Goal: Task Accomplishment & Management: Complete application form

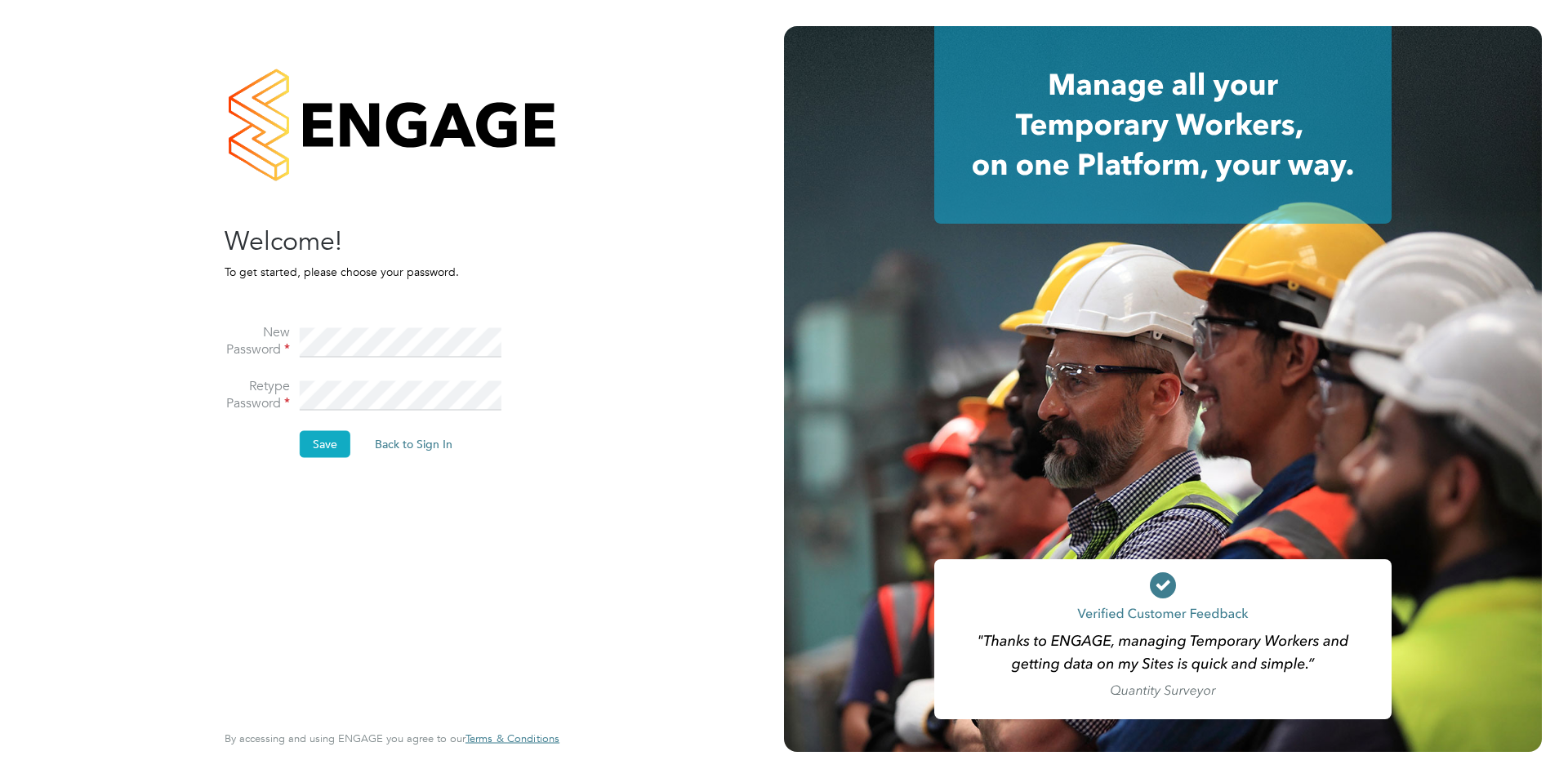
click at [332, 447] on button "Save" at bounding box center [324, 443] width 50 height 26
click at [278, 315] on button "Back to Sign In" at bounding box center [276, 319] width 104 height 26
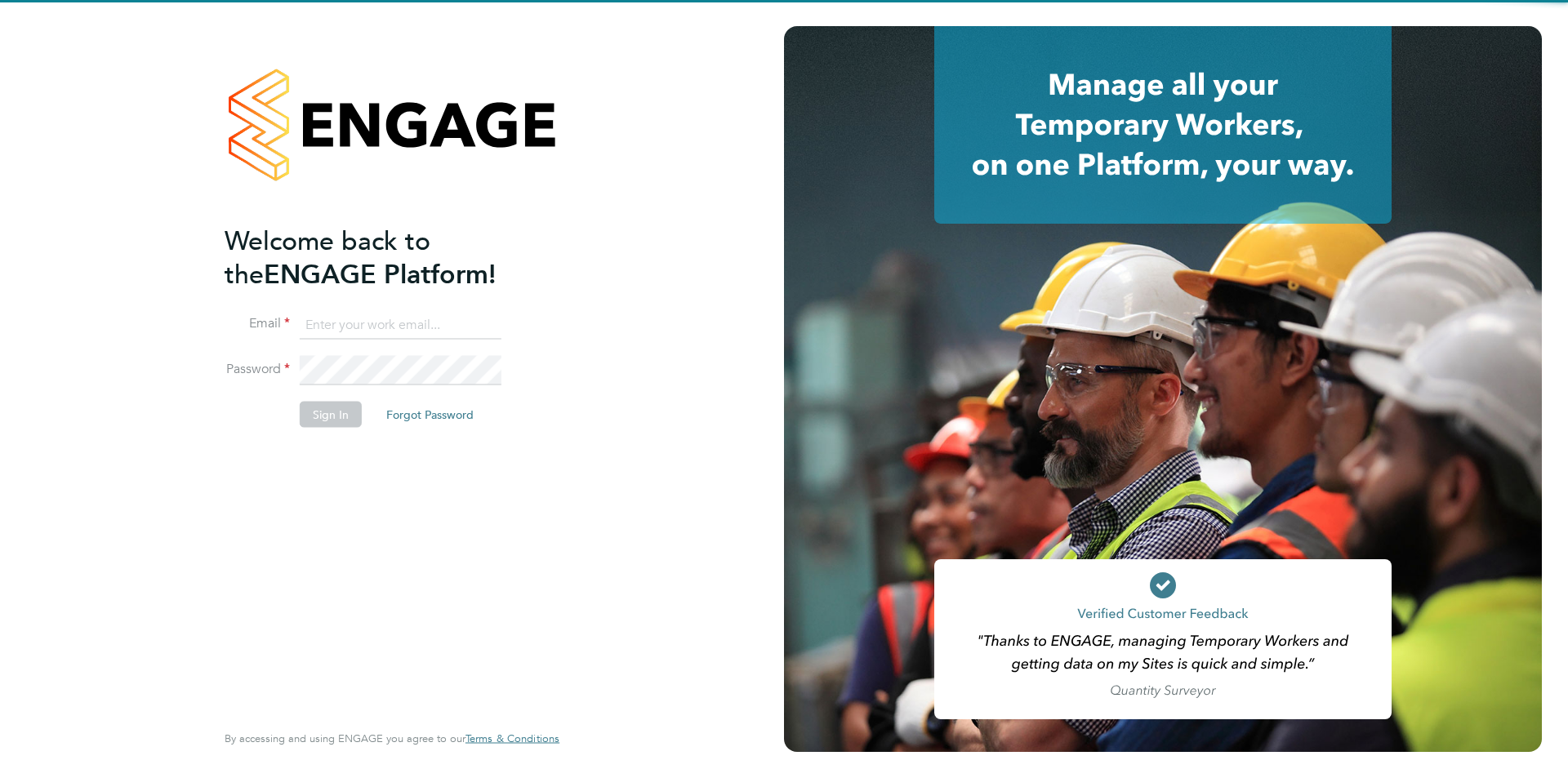
click at [441, 333] on input at bounding box center [401, 324] width 202 height 29
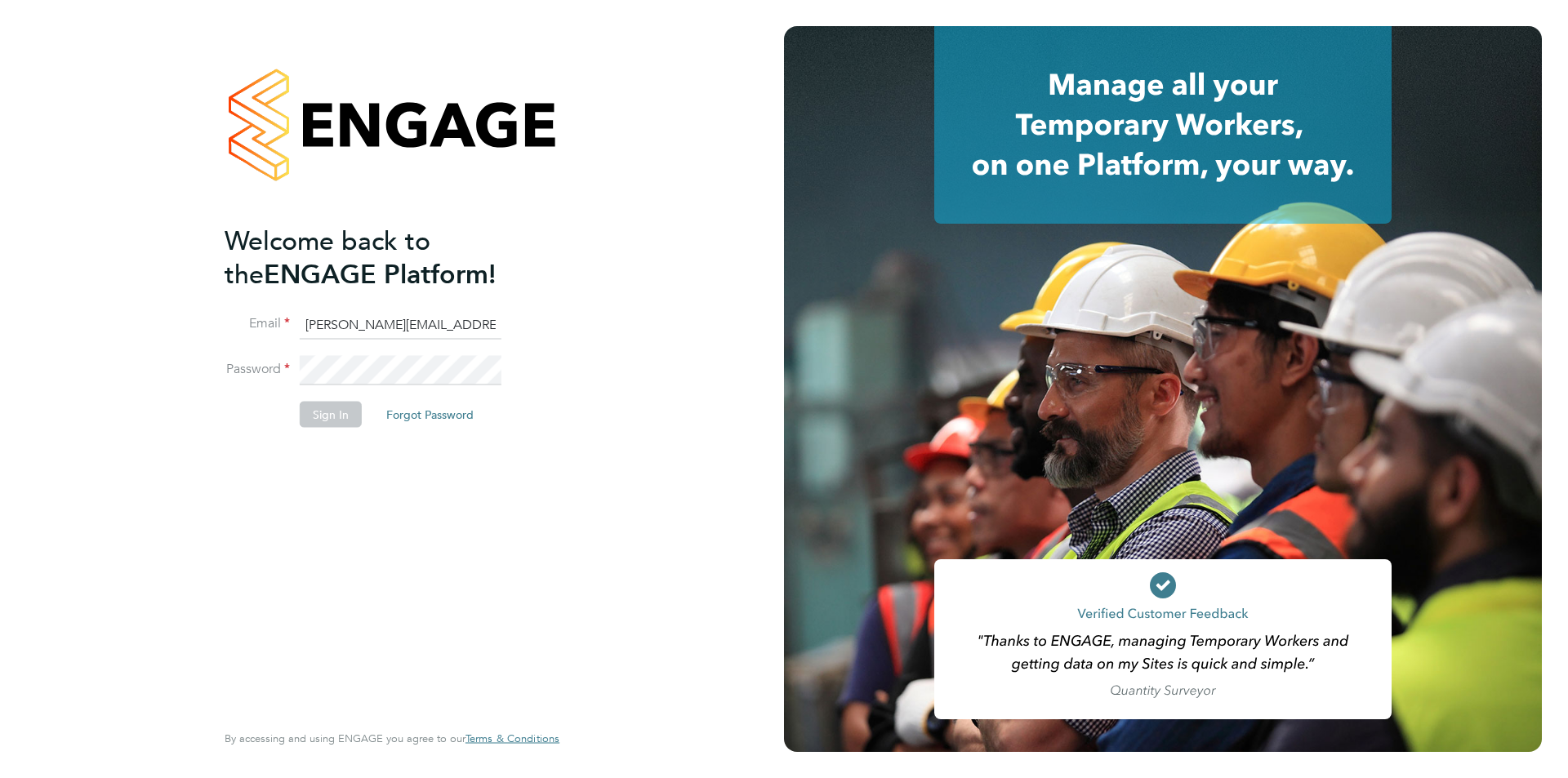
drag, startPoint x: 326, startPoint y: 325, endPoint x: 312, endPoint y: 325, distance: 14.0
click at [312, 325] on input "ollie.thomas@nova-education.co.uk" at bounding box center [401, 324] width 202 height 29
click at [363, 322] on input "oli.thomas@nova-education.co.uk" at bounding box center [401, 324] width 202 height 29
drag, startPoint x: 407, startPoint y: 325, endPoint x: 448, endPoint y: 315, distance: 42.2
click at [405, 325] on input "oli.thomas@nova-education.co.uk" at bounding box center [401, 324] width 202 height 29
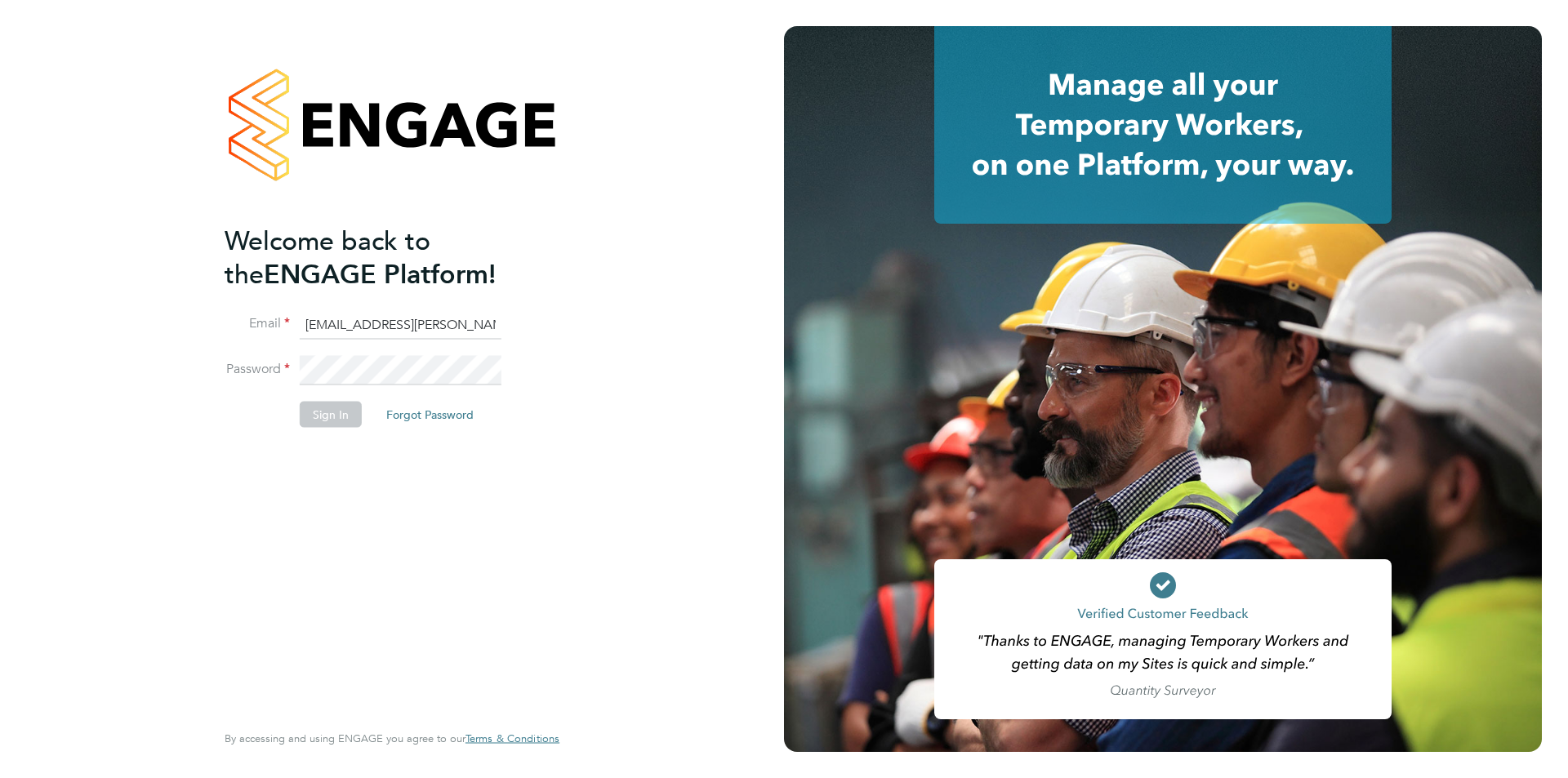
click at [408, 323] on input "oli.thomas@nova-education.co.uk" at bounding box center [401, 324] width 202 height 29
drag, startPoint x: 494, startPoint y: 327, endPoint x: 464, endPoint y: 326, distance: 30.0
click at [464, 326] on input "oli.thomas@novaeducation.co.uk" at bounding box center [401, 324] width 202 height 29
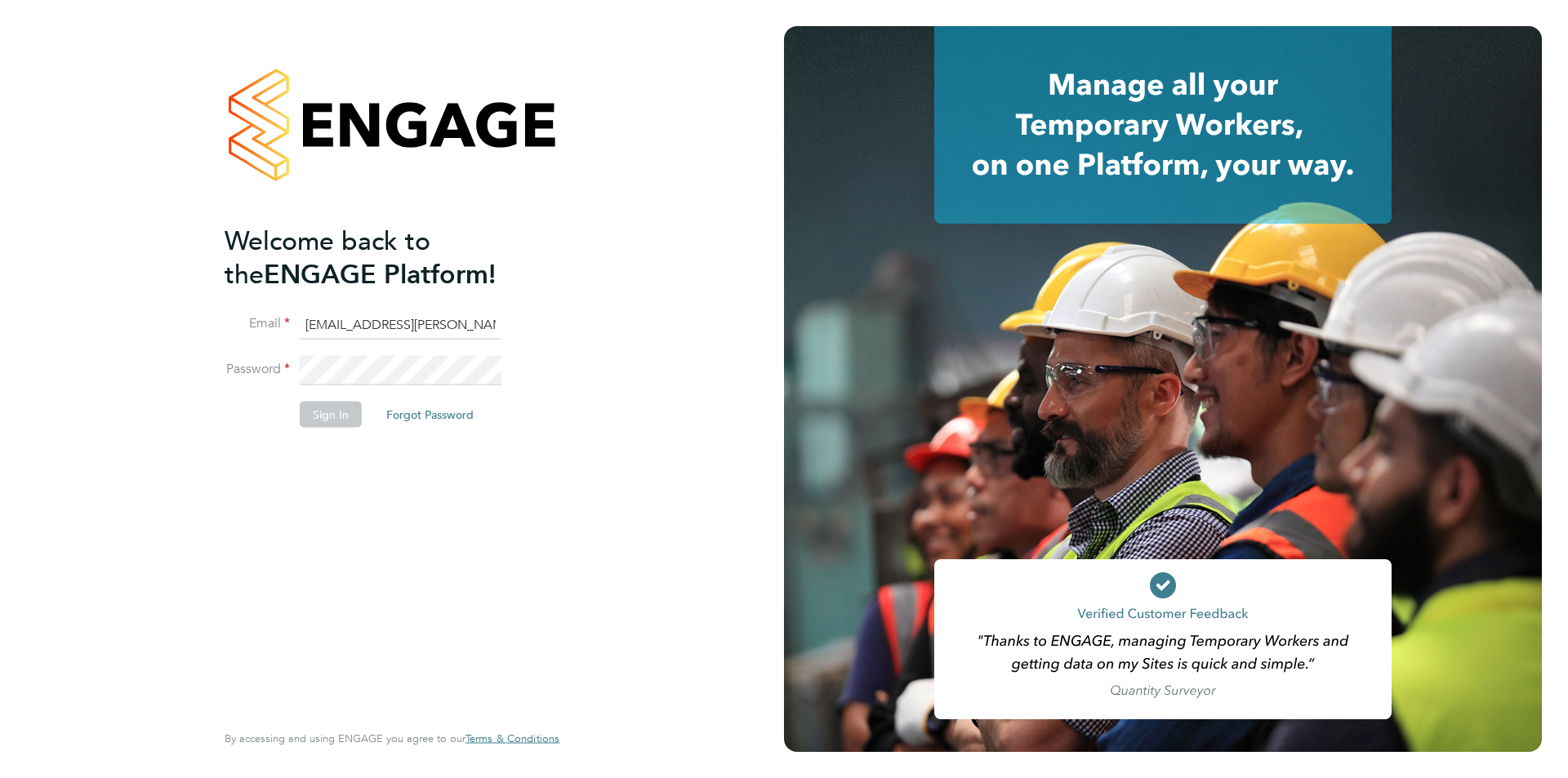
type input "oli.thomas@novaeducation.net"
click at [313, 409] on button "Sign In" at bounding box center [330, 414] width 62 height 26
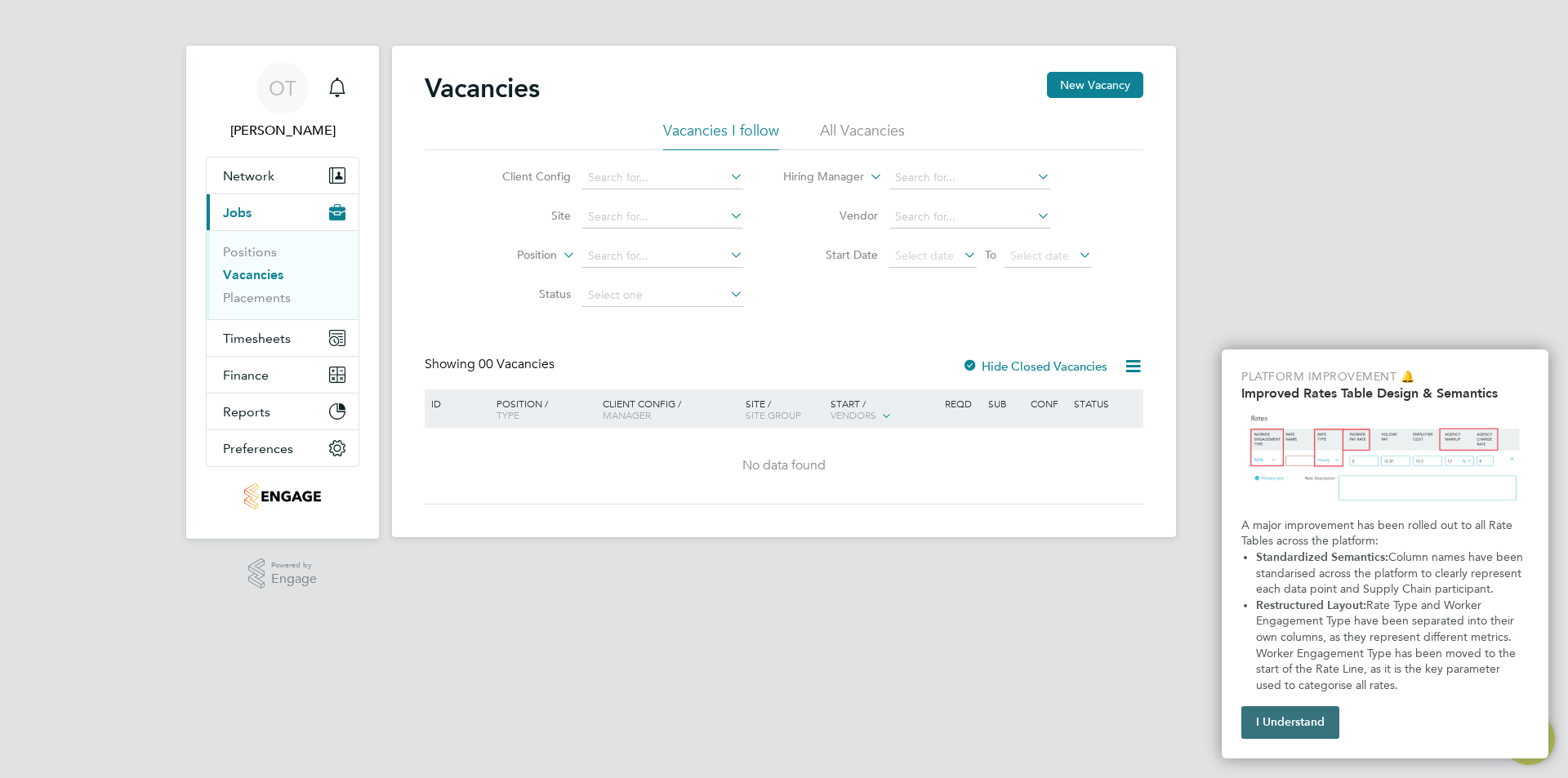
click at [1306, 720] on button "I Understand" at bounding box center [1290, 723] width 98 height 32
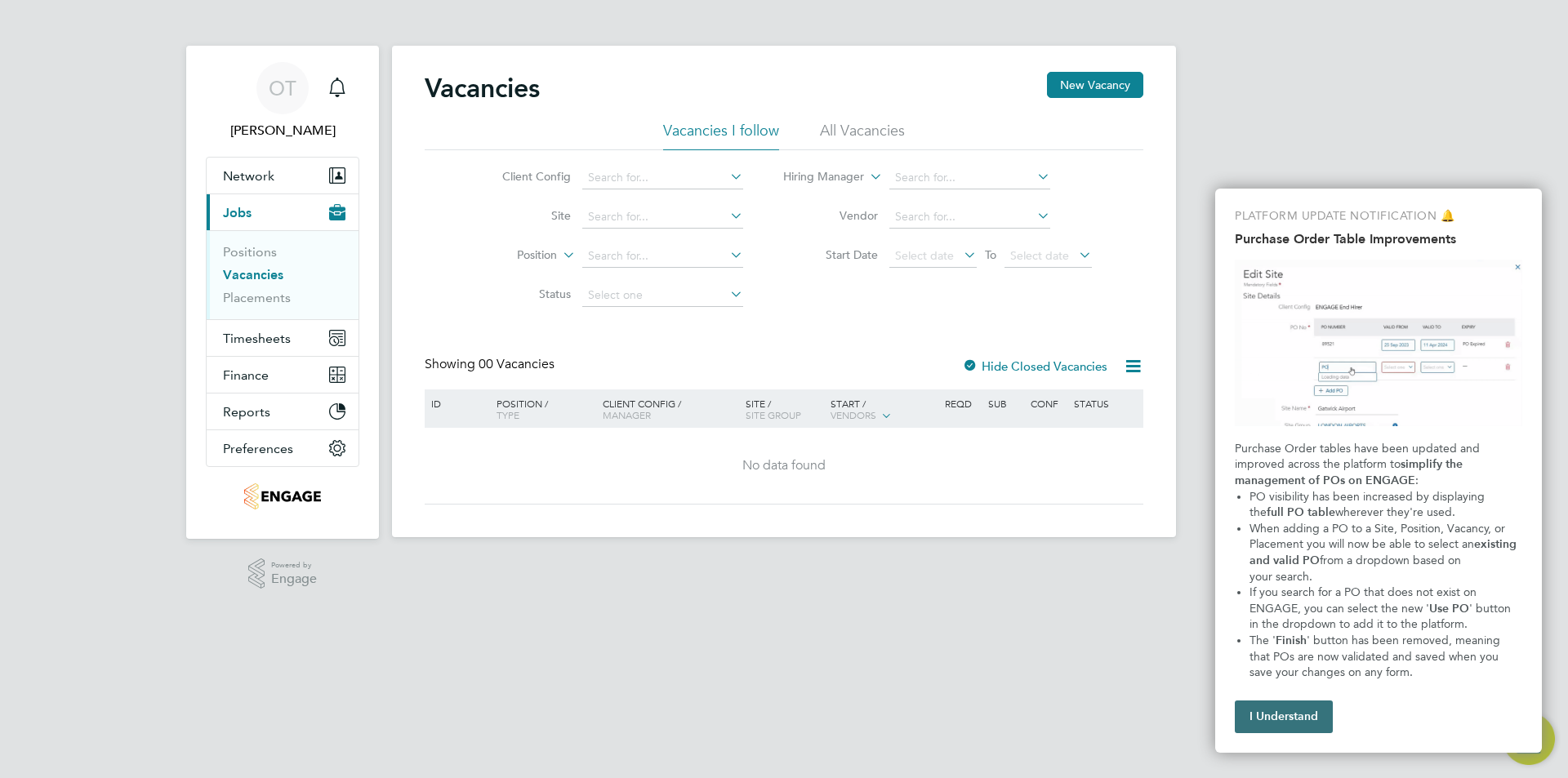
click at [1301, 718] on button "I Understand" at bounding box center [1284, 717] width 98 height 32
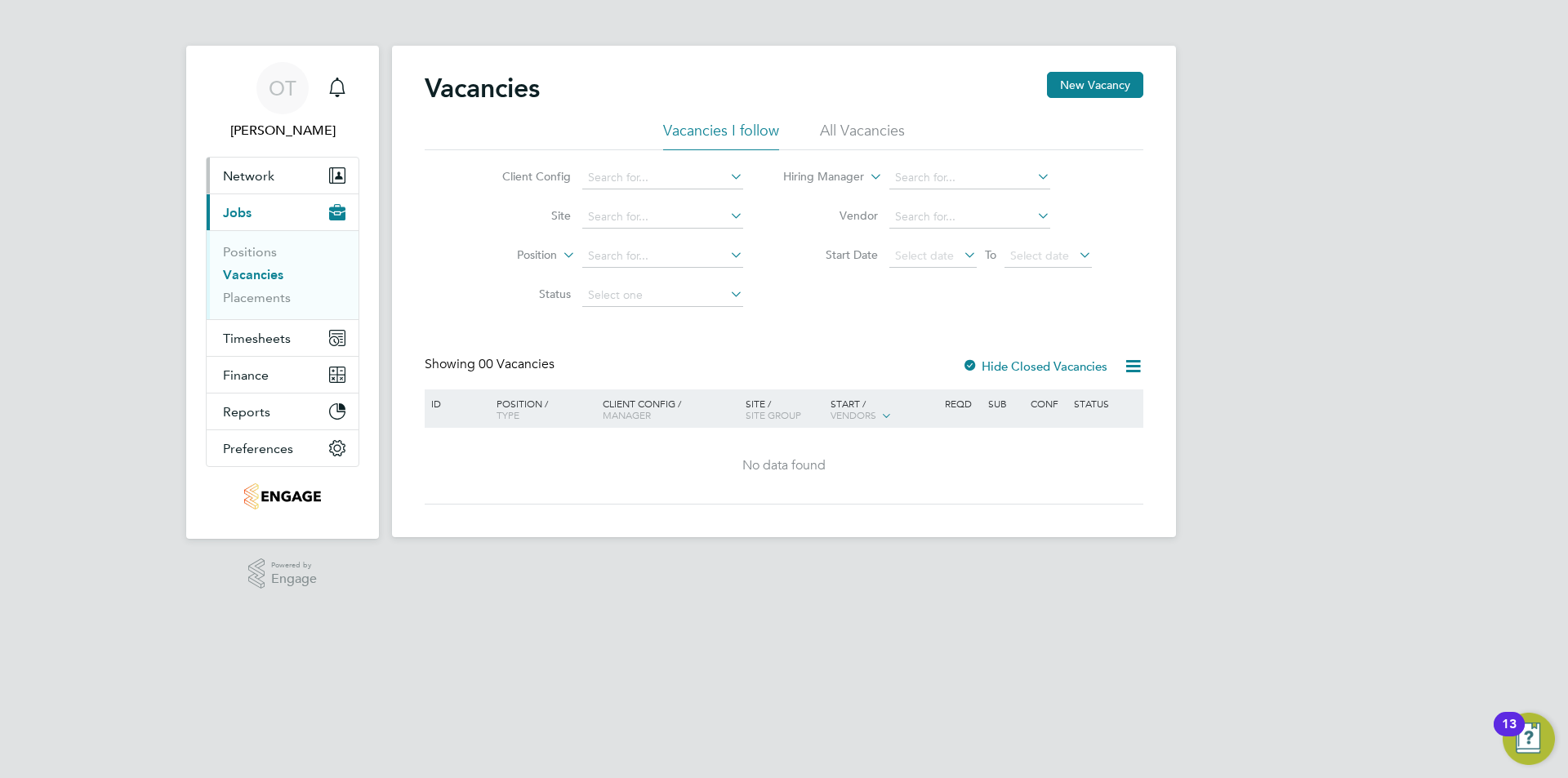
click at [267, 176] on span "Network" at bounding box center [248, 176] width 51 height 15
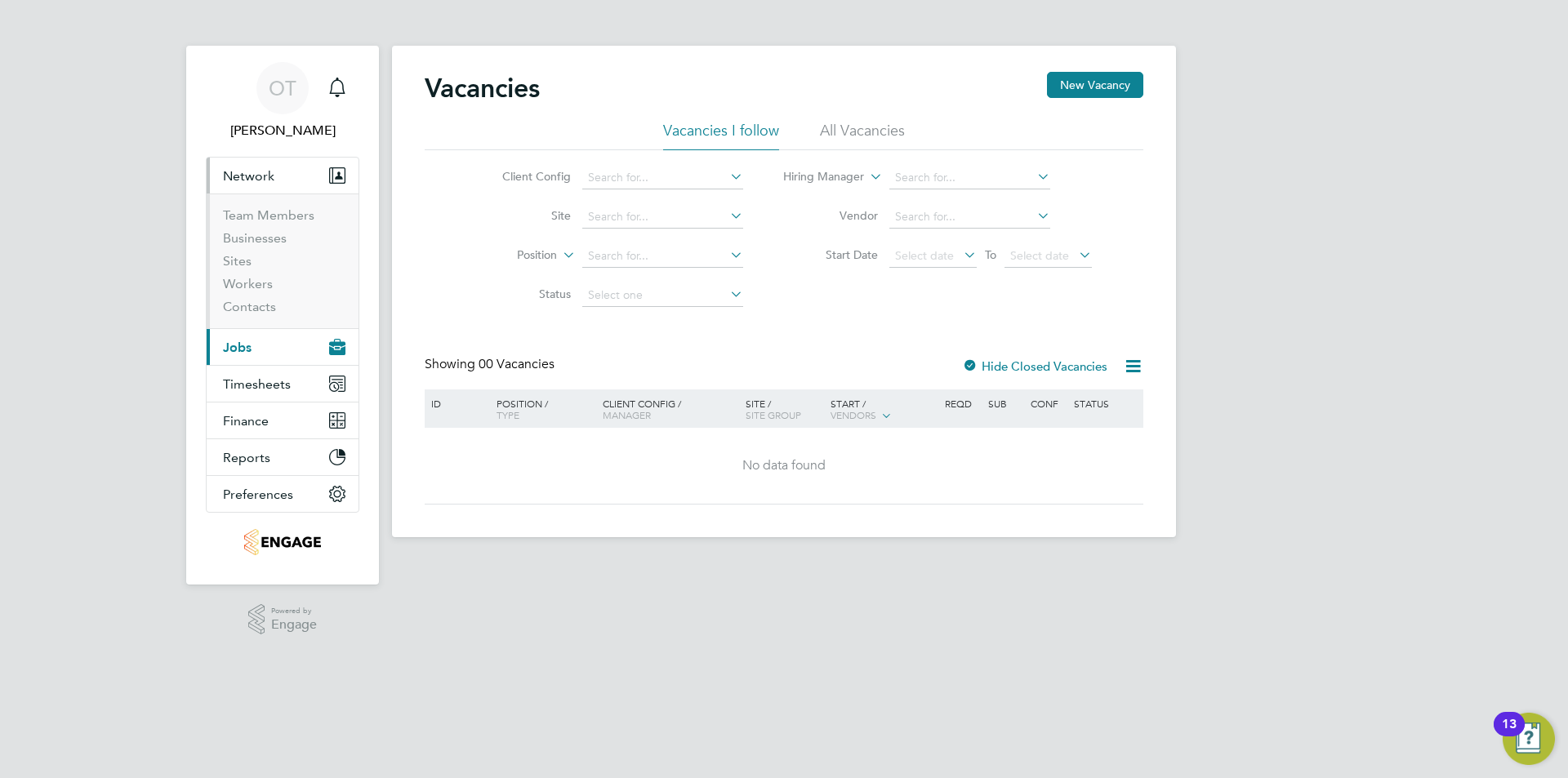
click at [257, 345] on button "Current page: Jobs" at bounding box center [283, 347] width 152 height 36
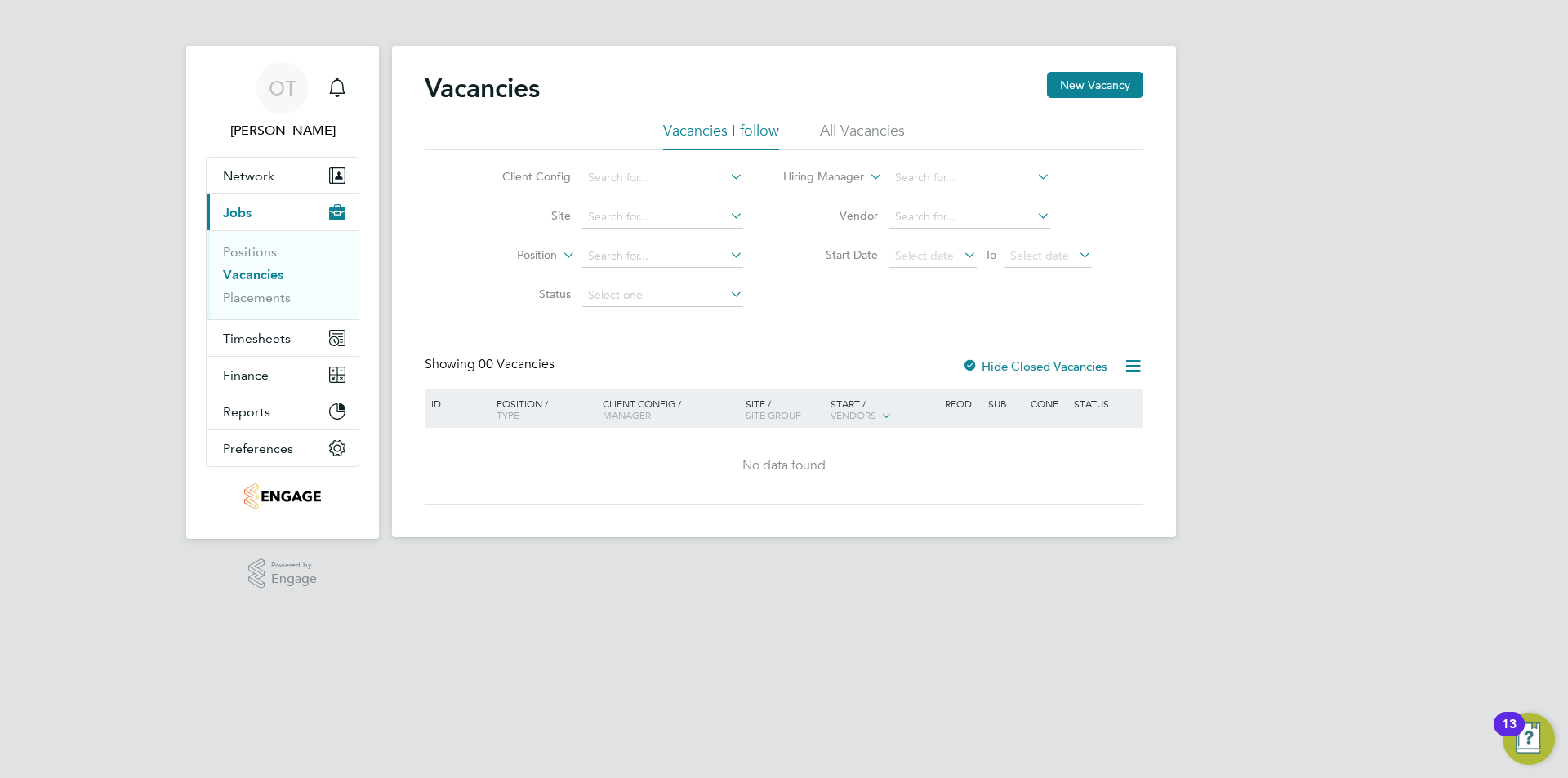
click at [833, 124] on li "All Vacancies" at bounding box center [862, 135] width 85 height 29
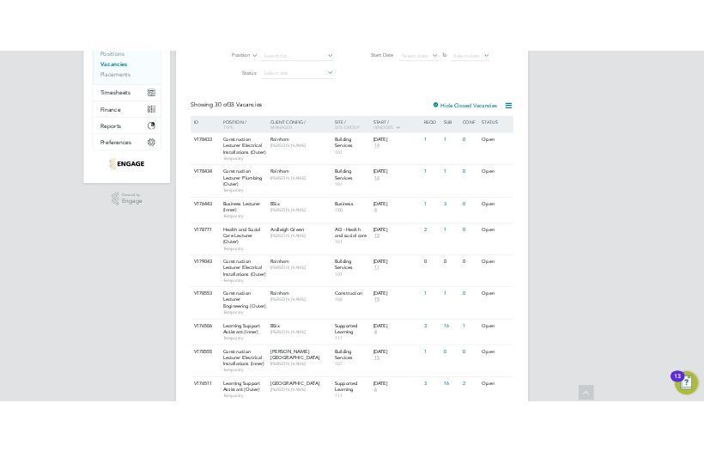
scroll to position [343, 0]
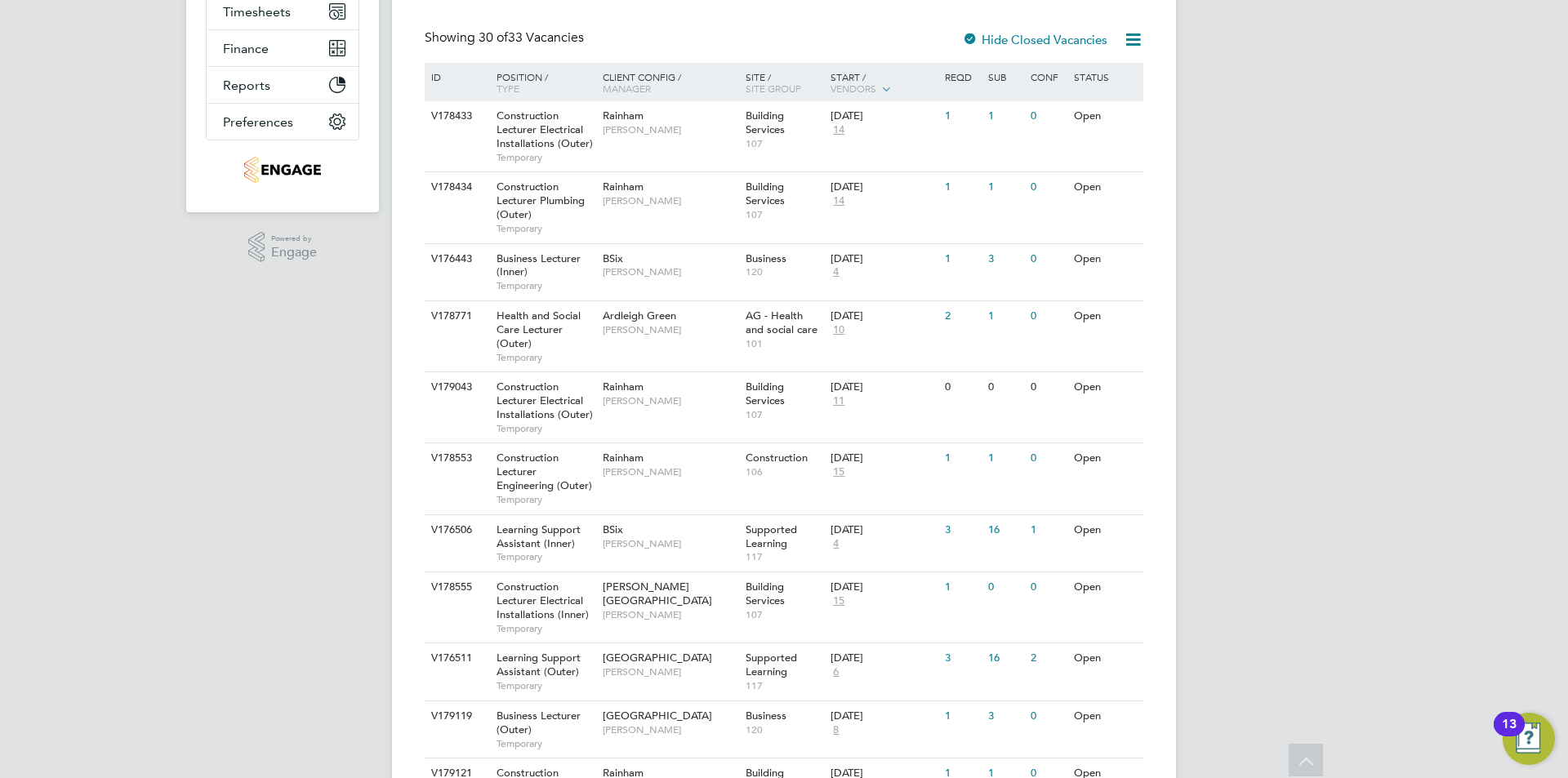
drag, startPoint x: 1359, startPoint y: 331, endPoint x: 1521, endPoint y: 284, distance: 168.7
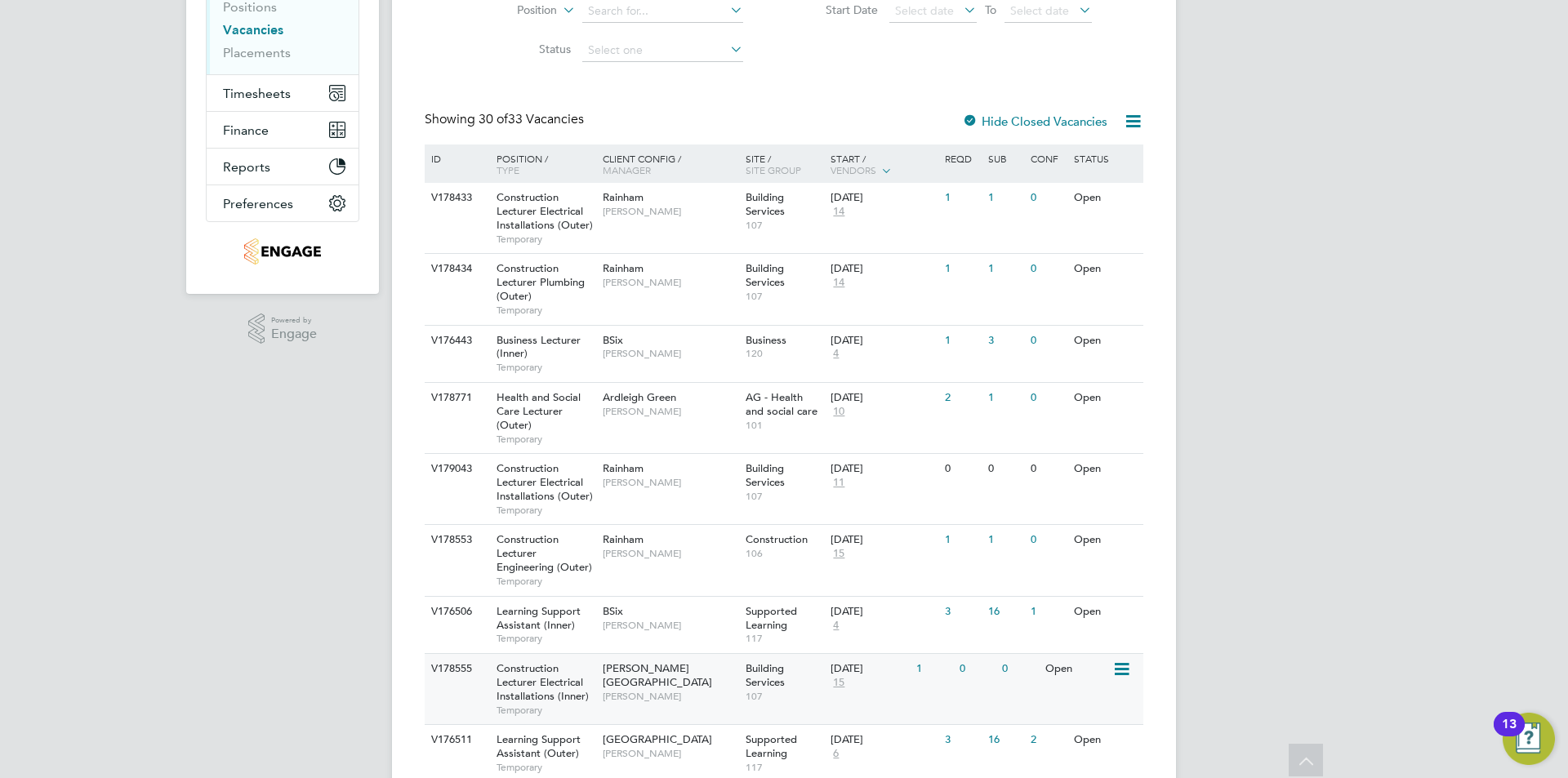
scroll to position [164, 0]
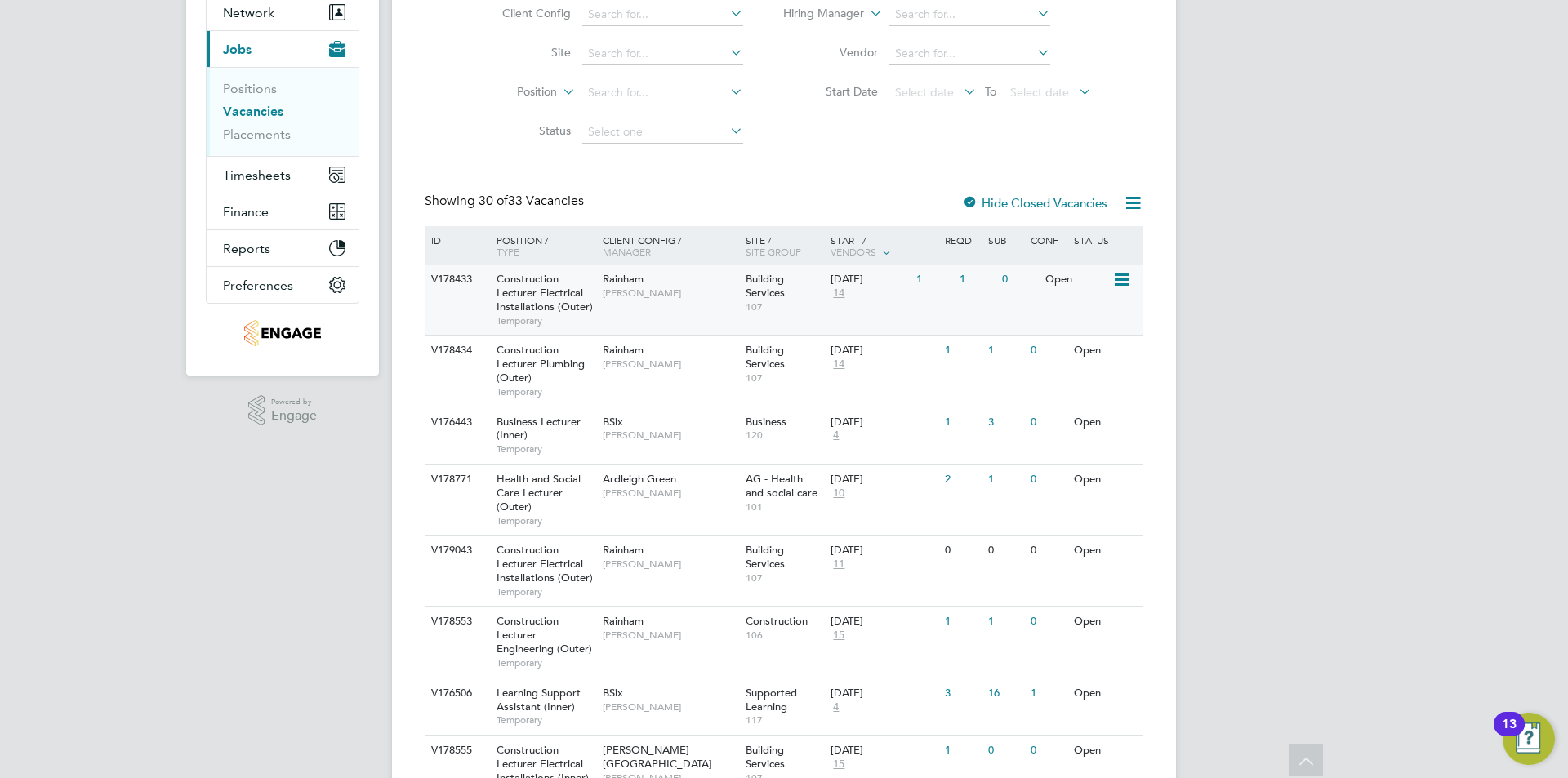
click at [732, 293] on span "[PERSON_NAME]" at bounding box center [671, 293] width 135 height 13
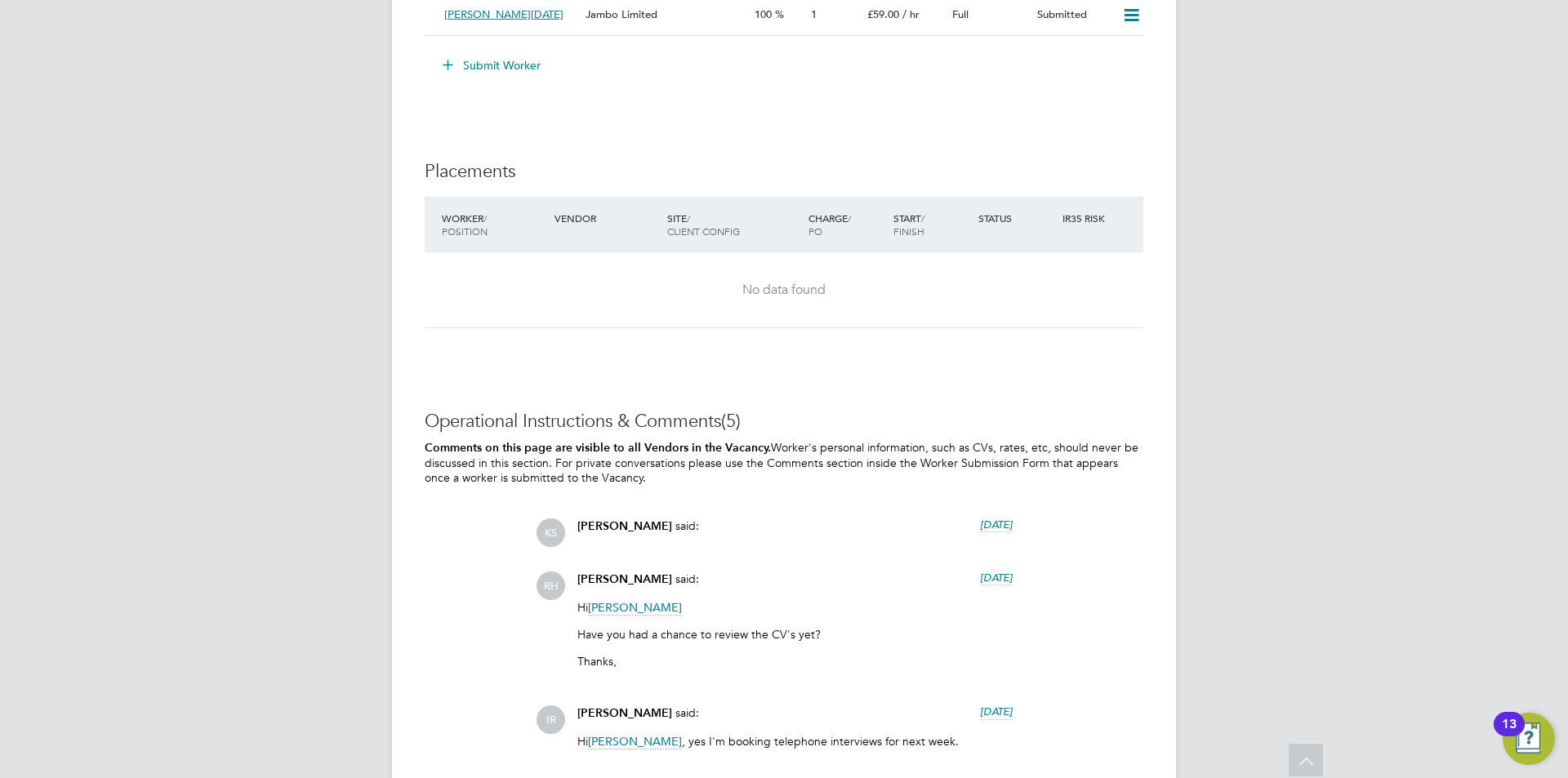
scroll to position [2927, 0]
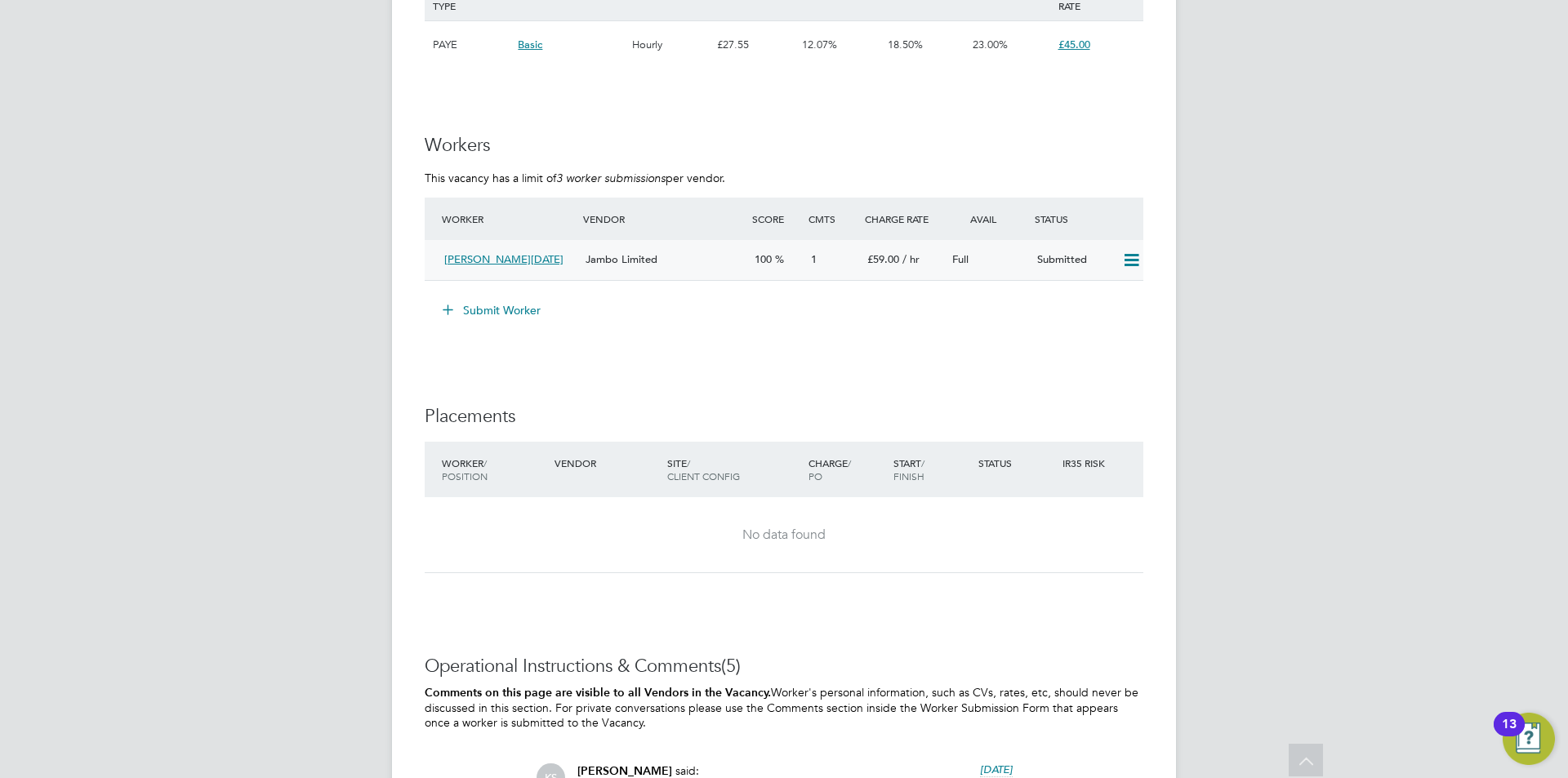
click at [632, 259] on span "Jambo Limited" at bounding box center [621, 259] width 72 height 14
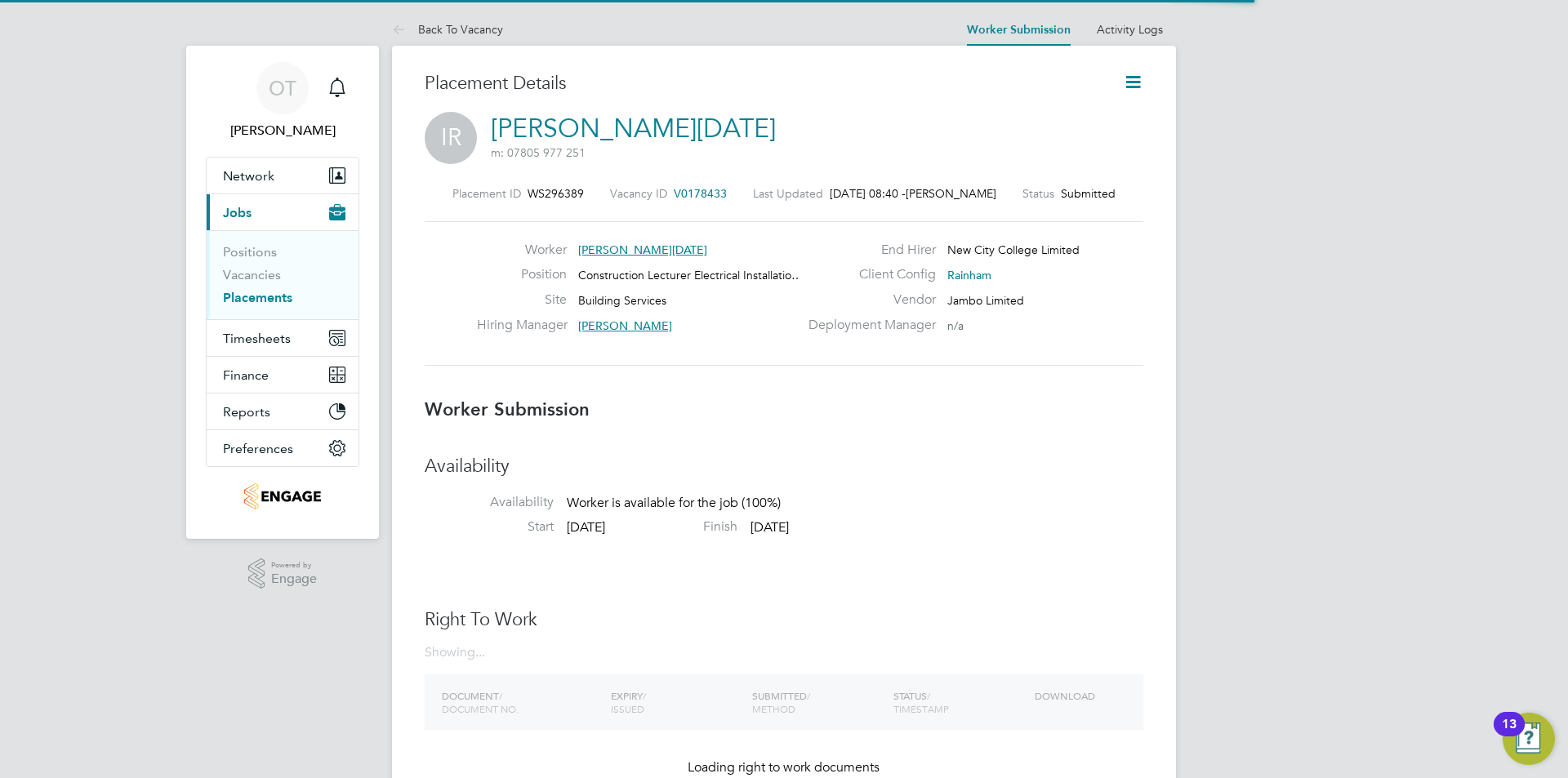
scroll to position [9, 9]
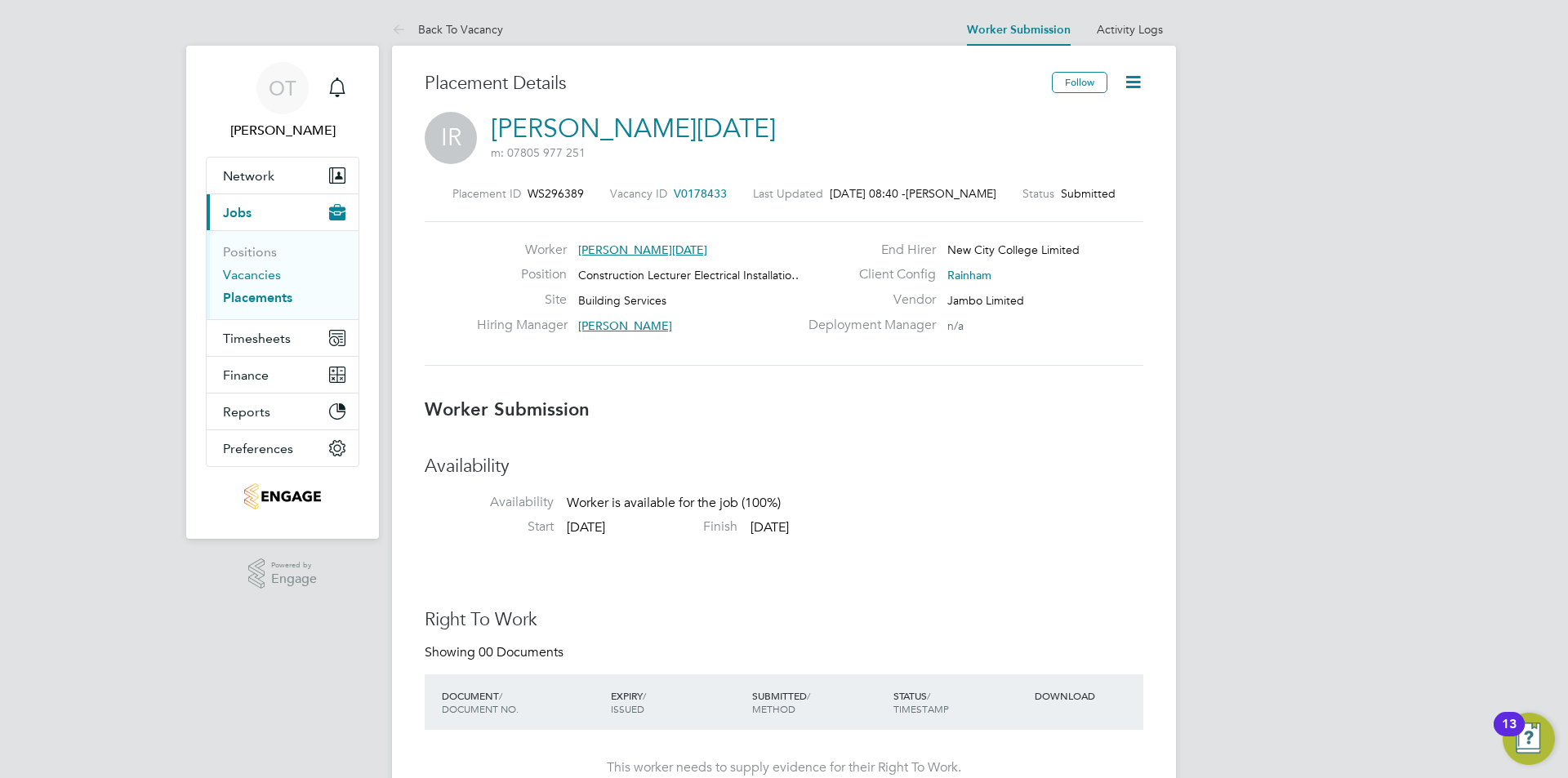
click at [261, 278] on link "Vacancies" at bounding box center [251, 275] width 58 height 15
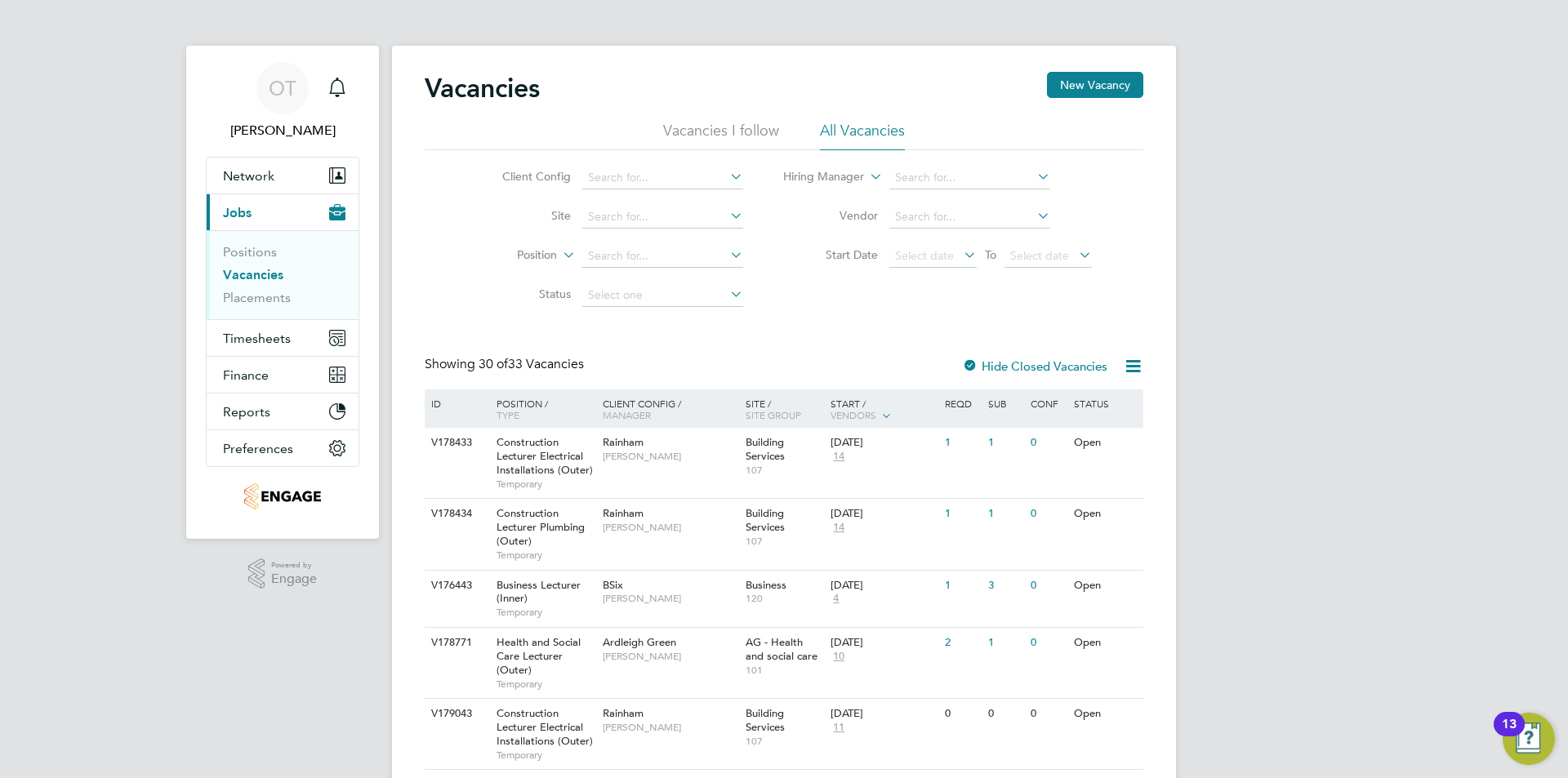
click at [1531, 749] on img "Open Resource Center, 13 new notifications" at bounding box center [1529, 738] width 52 height 52
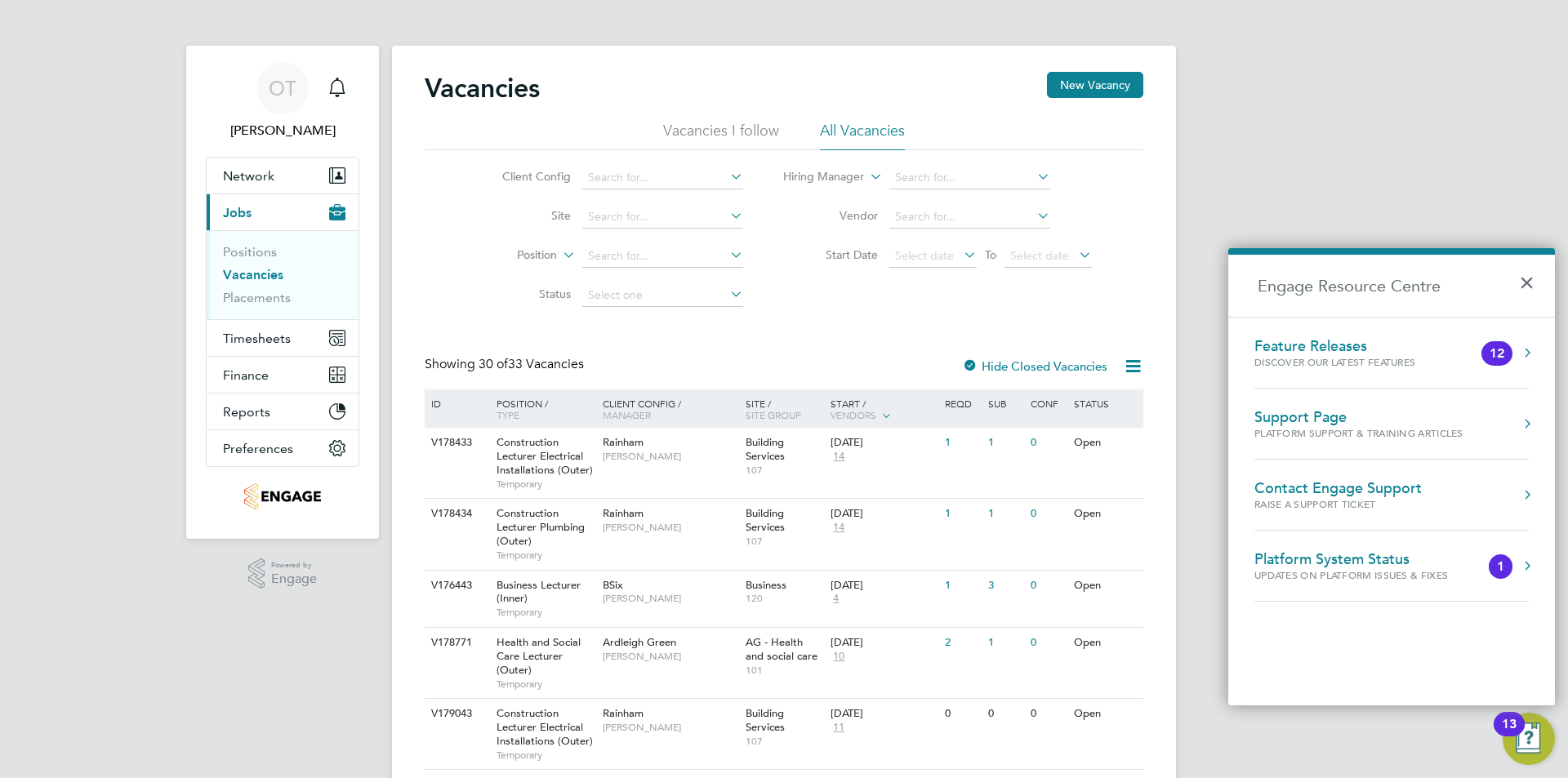
click at [1526, 282] on button "×" at bounding box center [1531, 278] width 24 height 36
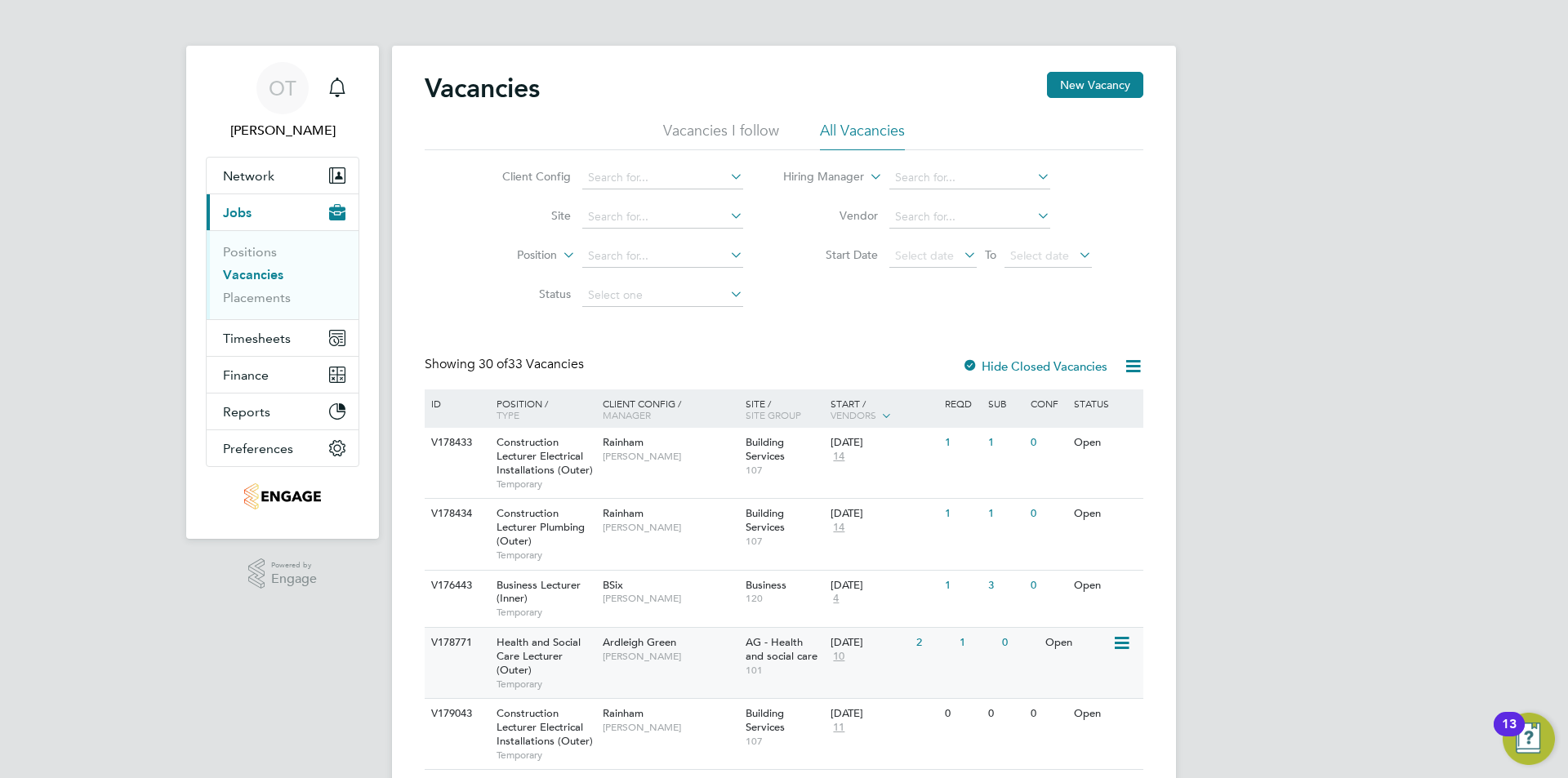
click at [580, 639] on div "Health and Social Care Lecturer (Outer) Temporary" at bounding box center [541, 663] width 114 height 70
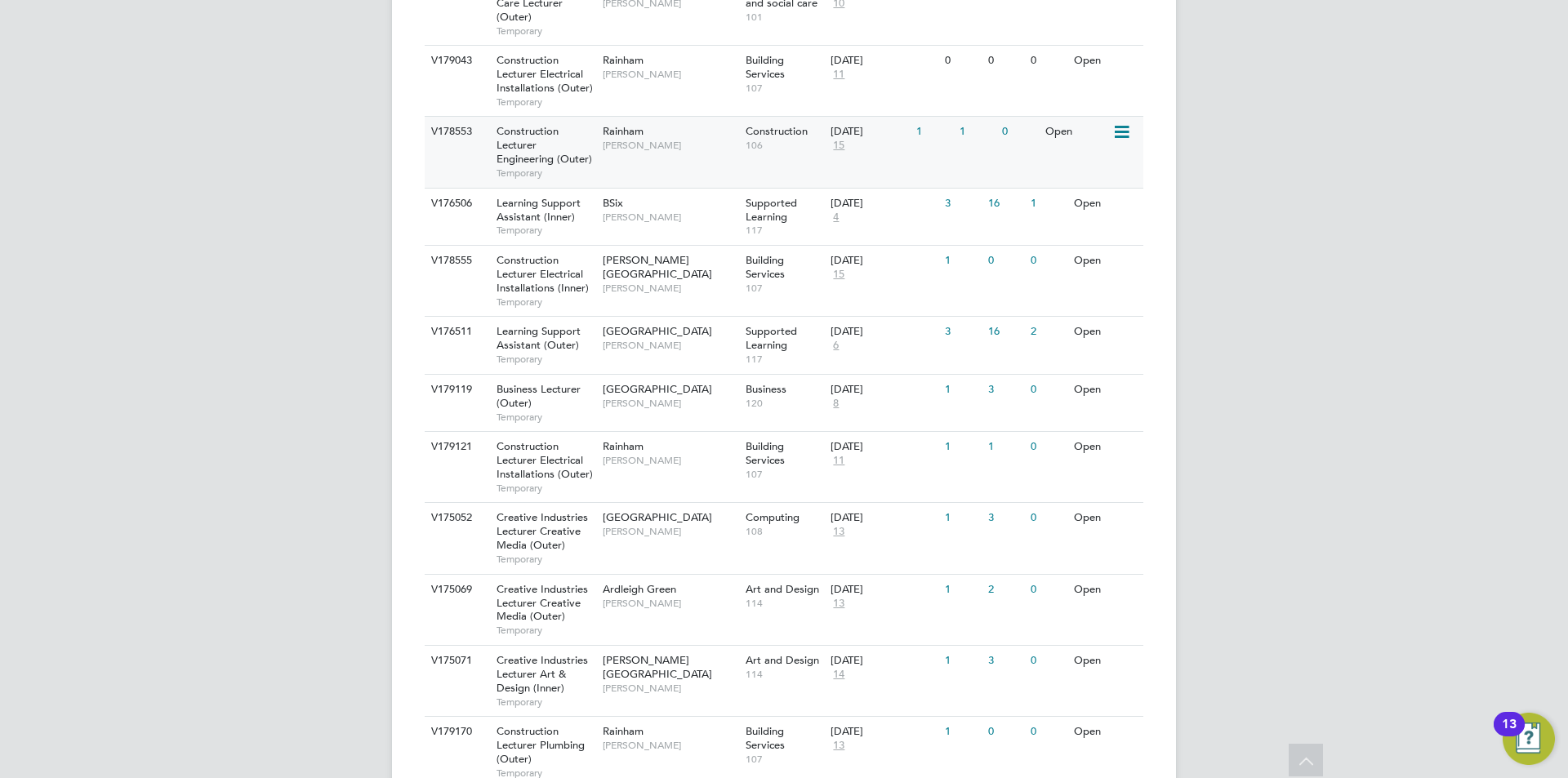
scroll to position [816, 0]
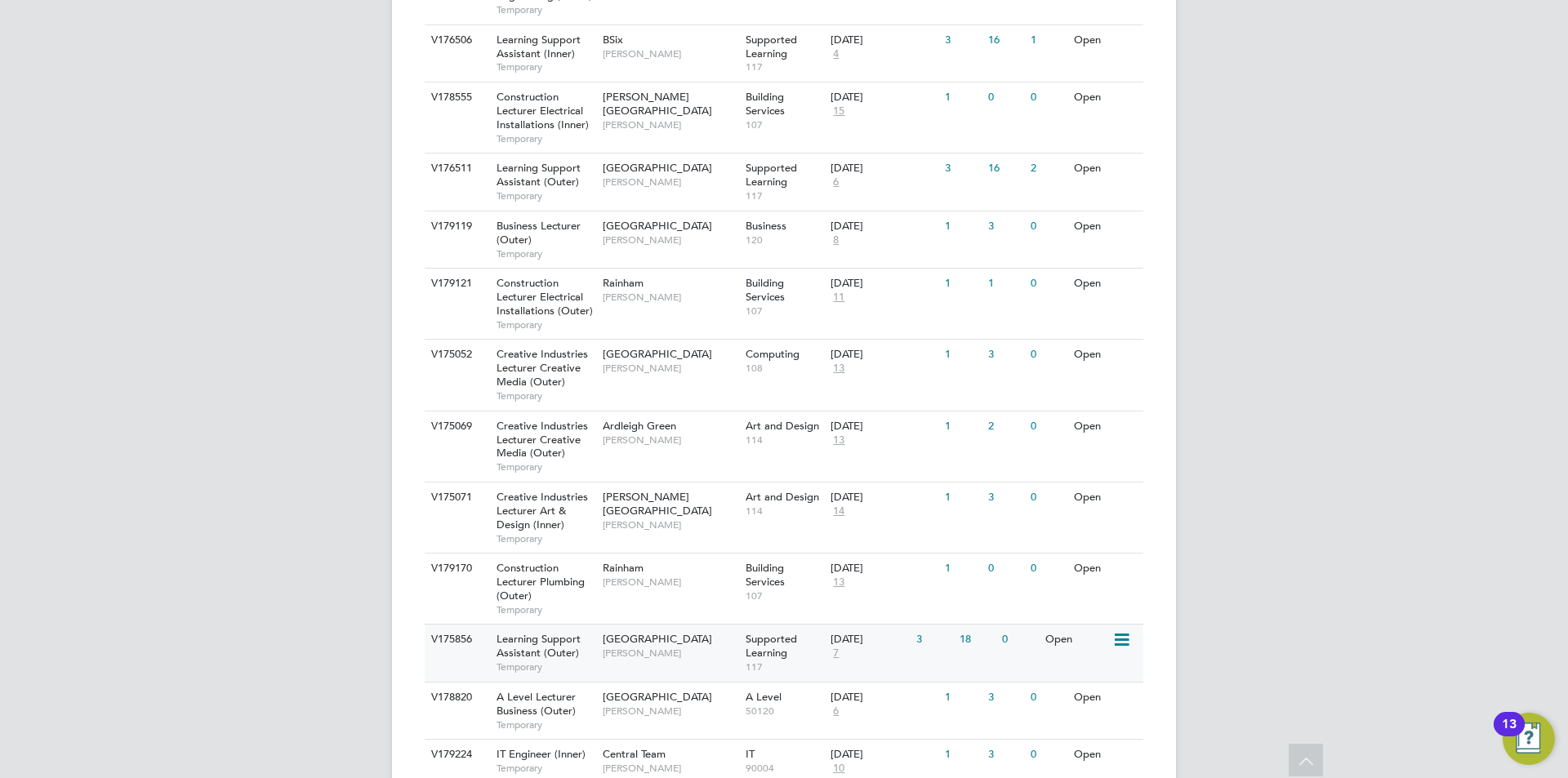
click at [792, 653] on div "Supported Learning 117" at bounding box center [784, 652] width 86 height 56
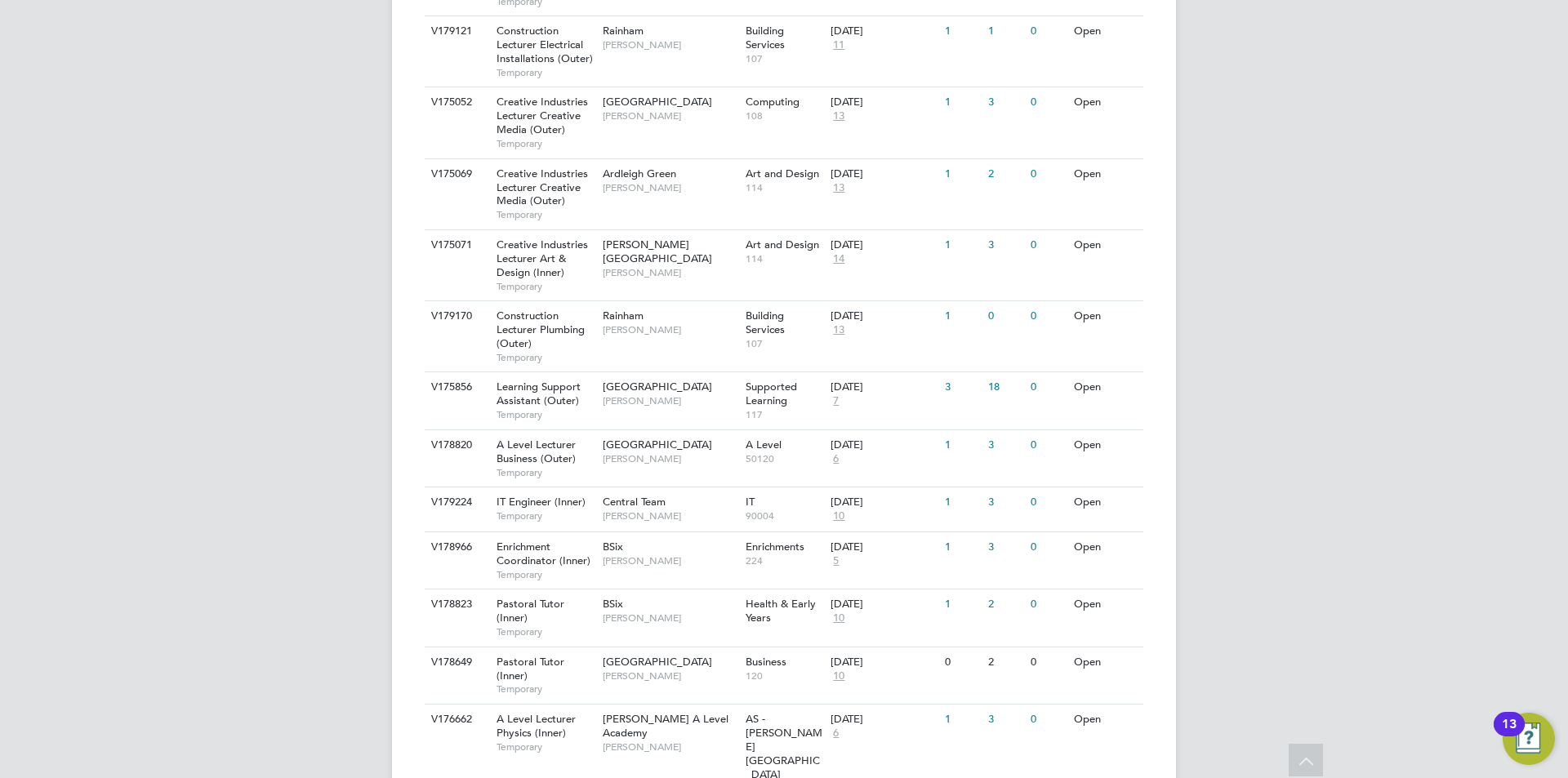
scroll to position [1634, 0]
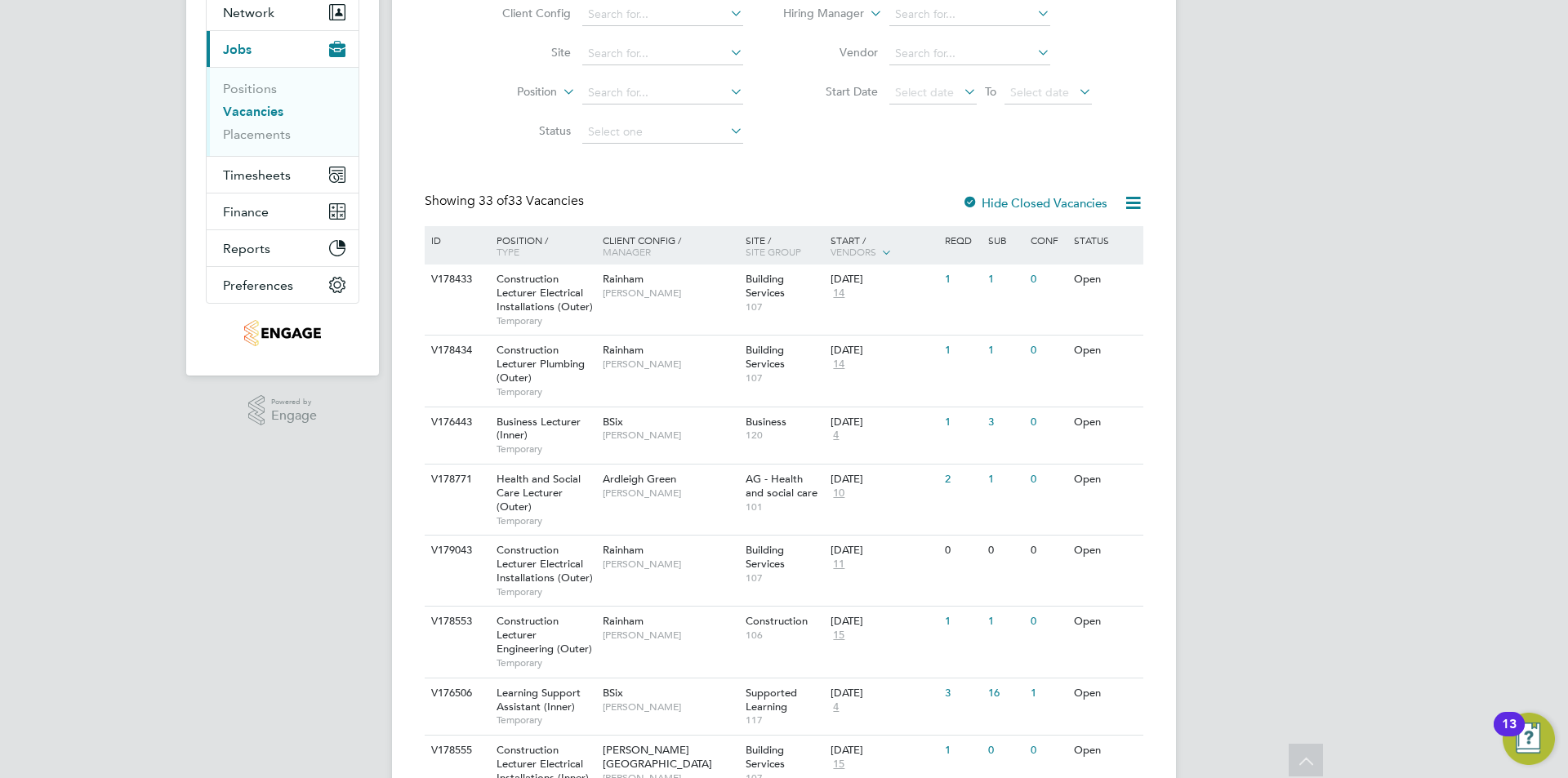
scroll to position [245, 0]
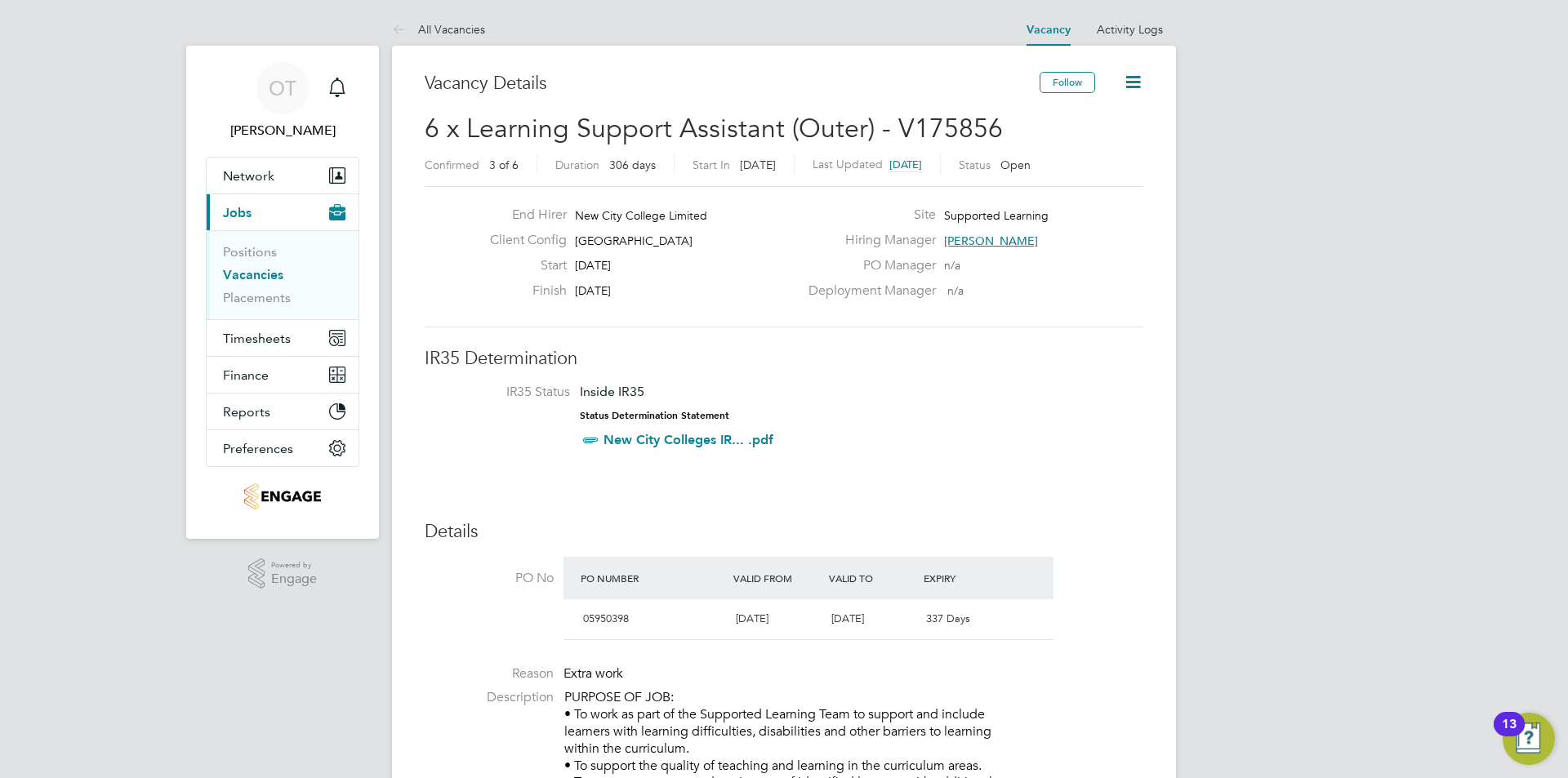
click at [280, 200] on button "Current page: Jobs" at bounding box center [283, 212] width 152 height 36
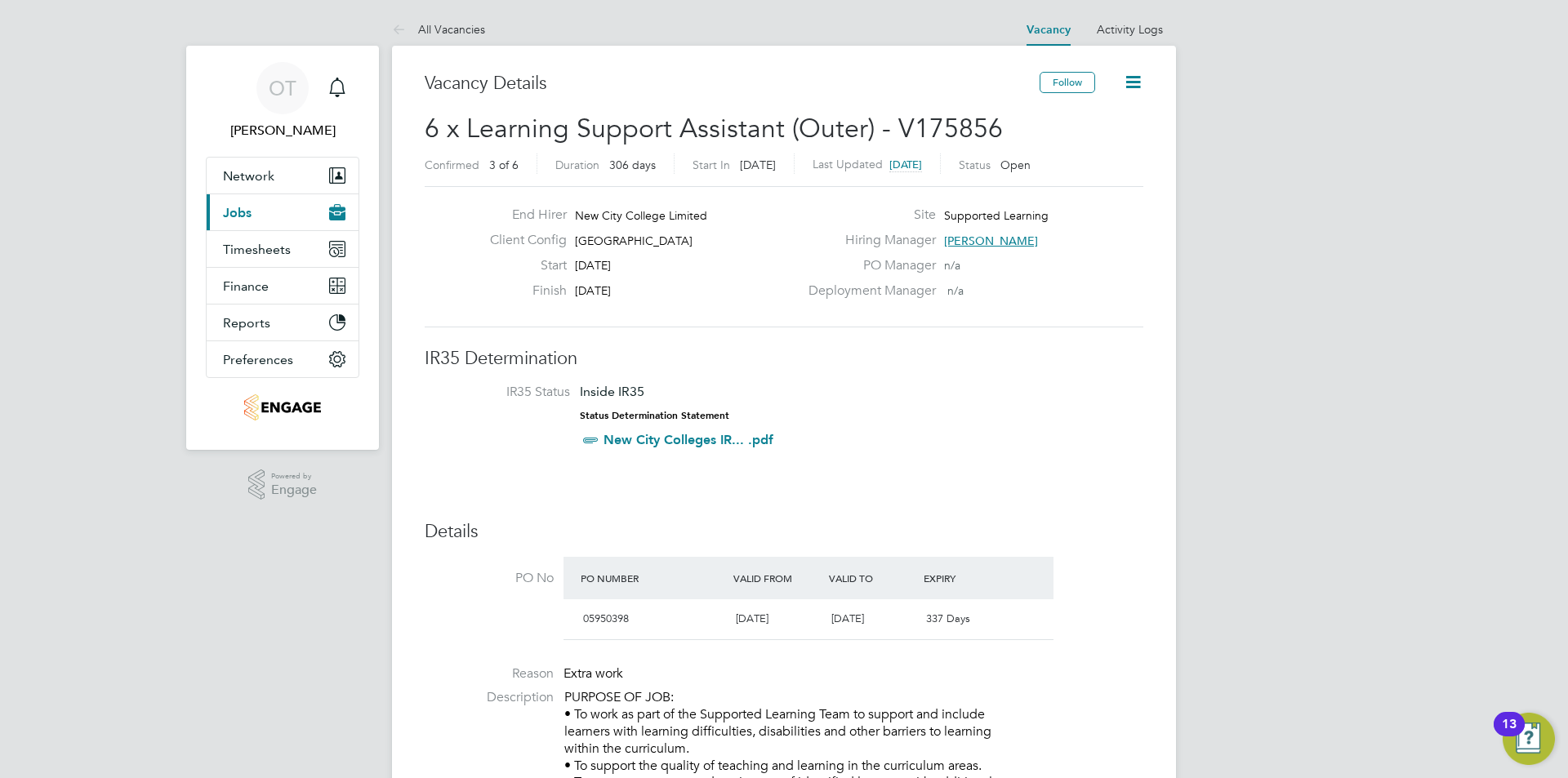
click at [274, 204] on button "Current page: Jobs" at bounding box center [283, 212] width 152 height 36
